Goal: Transaction & Acquisition: Subscribe to service/newsletter

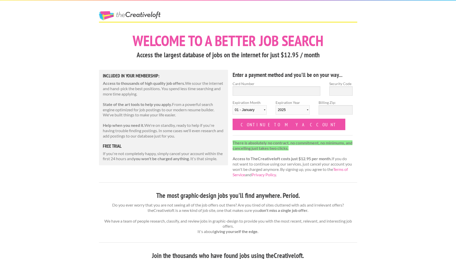
click at [152, 11] on div "The Creative Loft" at bounding box center [138, 11] width 89 height 21
click at [153, 16] on link "The Creative Loft" at bounding box center [130, 15] width 62 height 9
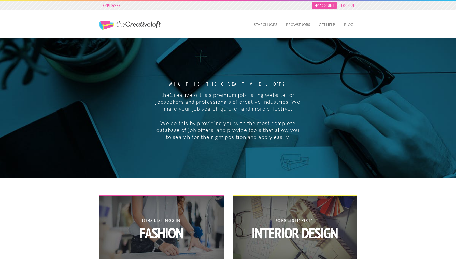
click at [326, 5] on link "My Account" at bounding box center [323, 5] width 25 height 7
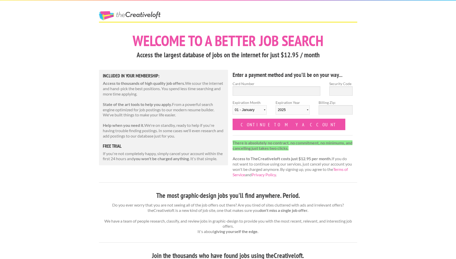
click at [156, 14] on link "The Creative Loft" at bounding box center [130, 15] width 62 height 9
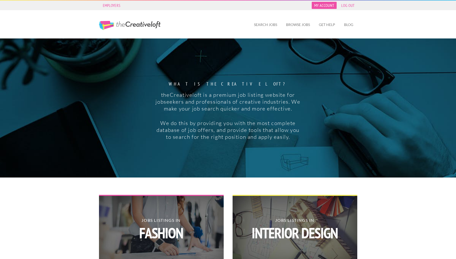
click at [326, 6] on link "My Account" at bounding box center [323, 5] width 25 height 7
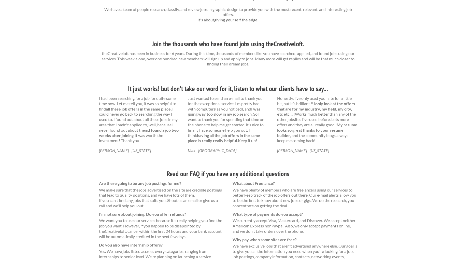
scroll to position [228, 0]
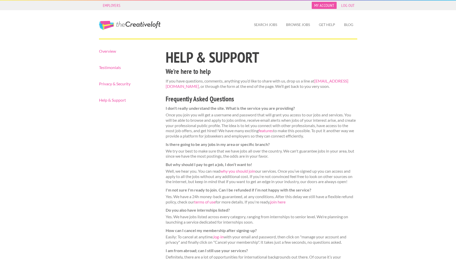
click at [330, 4] on link "My Account" at bounding box center [323, 5] width 25 height 7
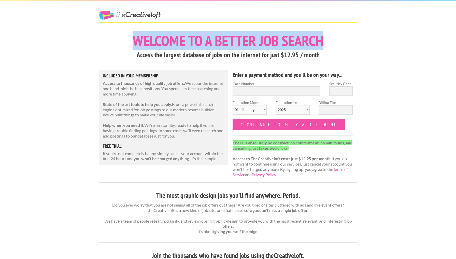
drag, startPoint x: 132, startPoint y: 39, endPoint x: 331, endPoint y: 36, distance: 198.6
click at [331, 36] on h1 "Welcome to a better job search" at bounding box center [228, 40] width 258 height 15
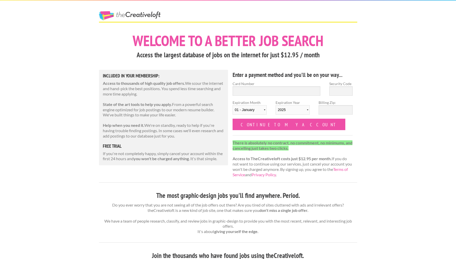
click at [329, 53] on h3 "Access the largest database of jobs on the internet for just $12.95 / month" at bounding box center [228, 55] width 258 height 10
